Goal: Navigation & Orientation: Find specific page/section

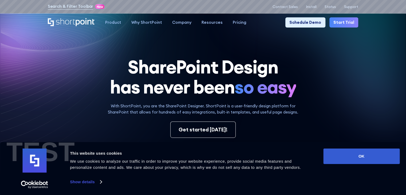
click at [201, 54] on icon at bounding box center [298, 89] width 213 height 165
click at [105, 49] on icon at bounding box center [134, 136] width 268 height 259
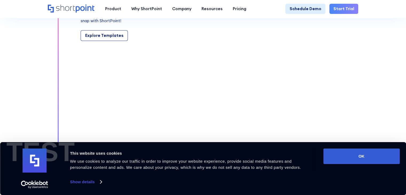
scroll to position [560, 0]
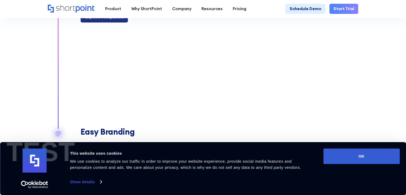
click at [103, 20] on div "Explore Templates" at bounding box center [104, 17] width 38 height 6
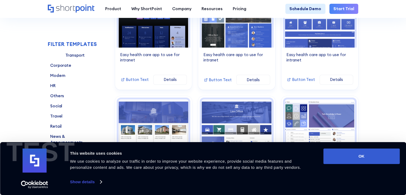
scroll to position [240, 0]
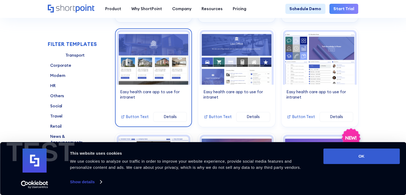
click at [147, 90] on div "Documents 3 Easy health care app to use for intranet Button Text Details" at bounding box center [154, 105] width 74 height 41
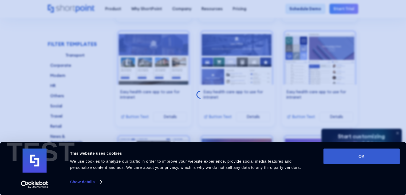
click at [114, 92] on div at bounding box center [203, 97] width 406 height 195
drag, startPoint x: 25, startPoint y: 27, endPoint x: 39, endPoint y: 22, distance: 14.7
click at [25, 26] on div at bounding box center [203, 97] width 406 height 195
drag, startPoint x: 134, startPoint y: 41, endPoint x: 146, endPoint y: 43, distance: 11.8
click at [135, 41] on div at bounding box center [203, 97] width 406 height 195
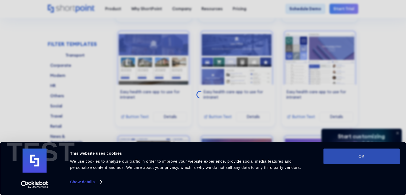
click at [362, 152] on button "OK" at bounding box center [361, 155] width 76 height 15
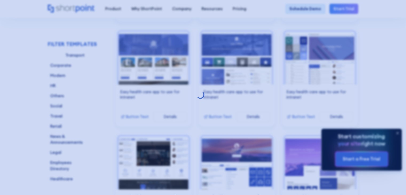
scroll to position [0, 0]
click at [185, 42] on div at bounding box center [203, 97] width 406 height 195
